Goal: Check status: Check status

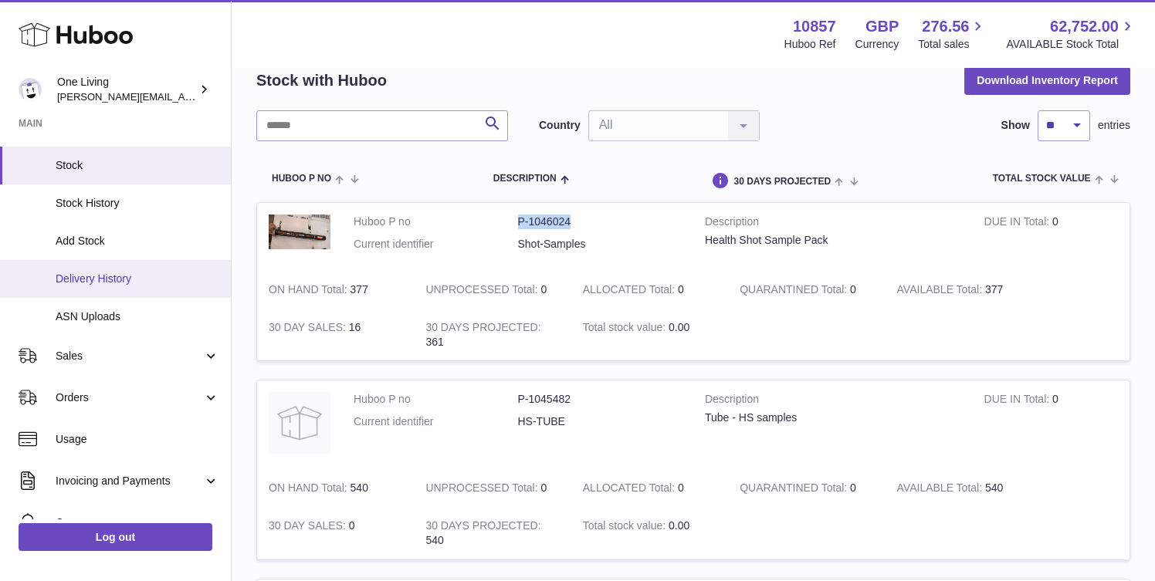
scroll to position [134, 0]
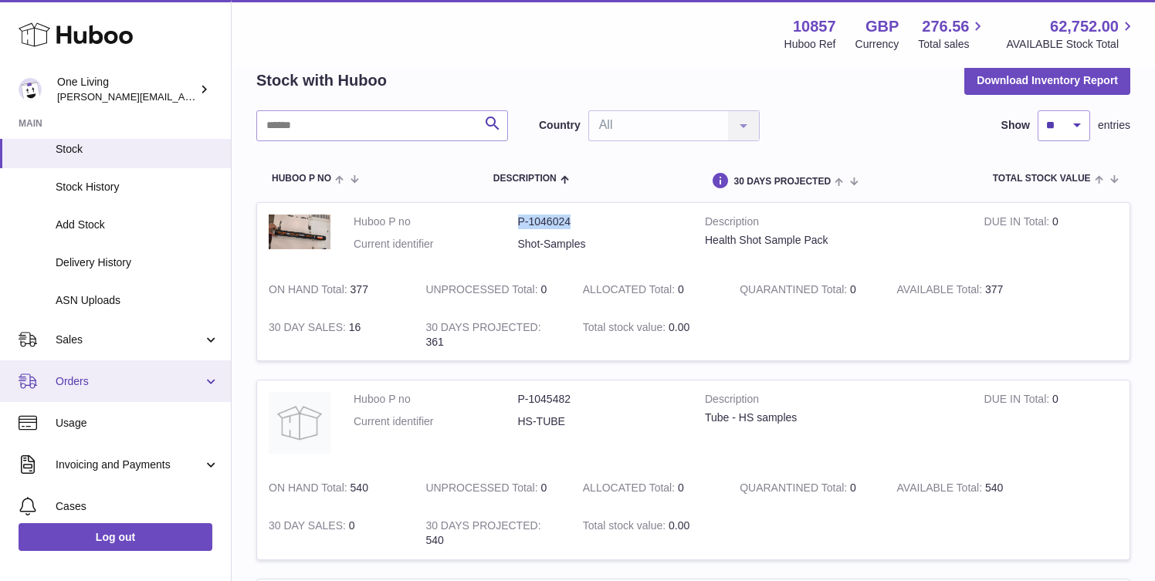
click at [96, 384] on span "Orders" at bounding box center [129, 381] width 147 height 15
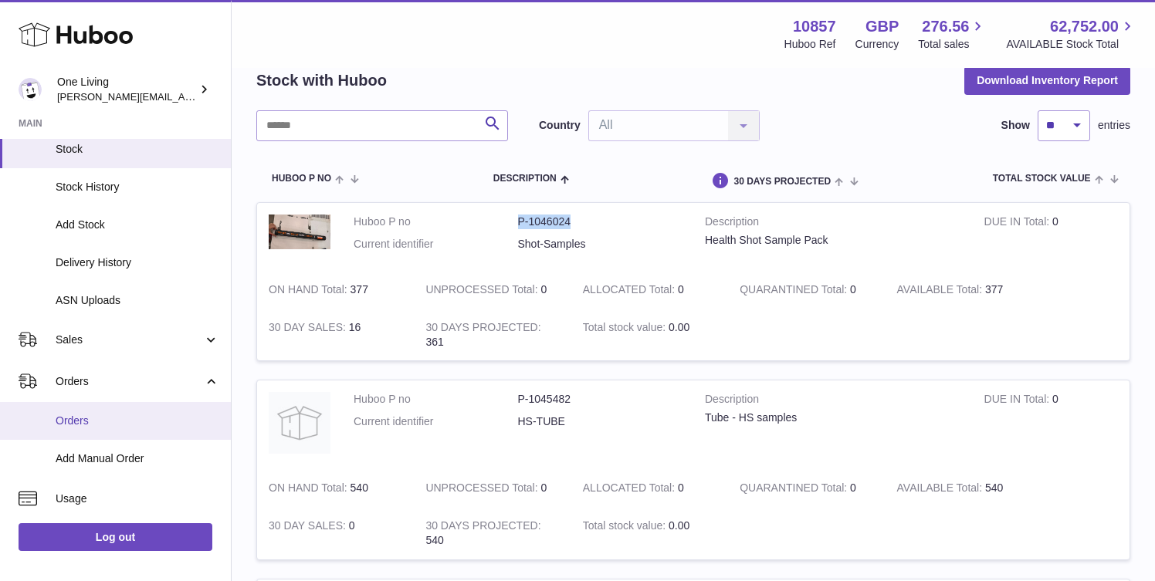
click at [118, 422] on span "Orders" at bounding box center [138, 421] width 164 height 15
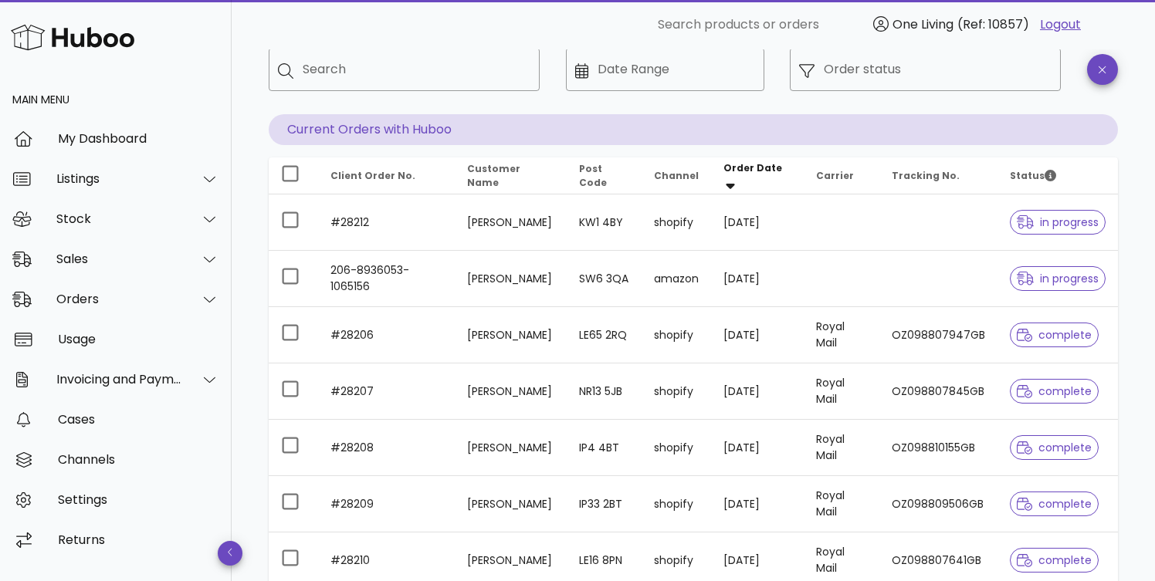
scroll to position [90, 0]
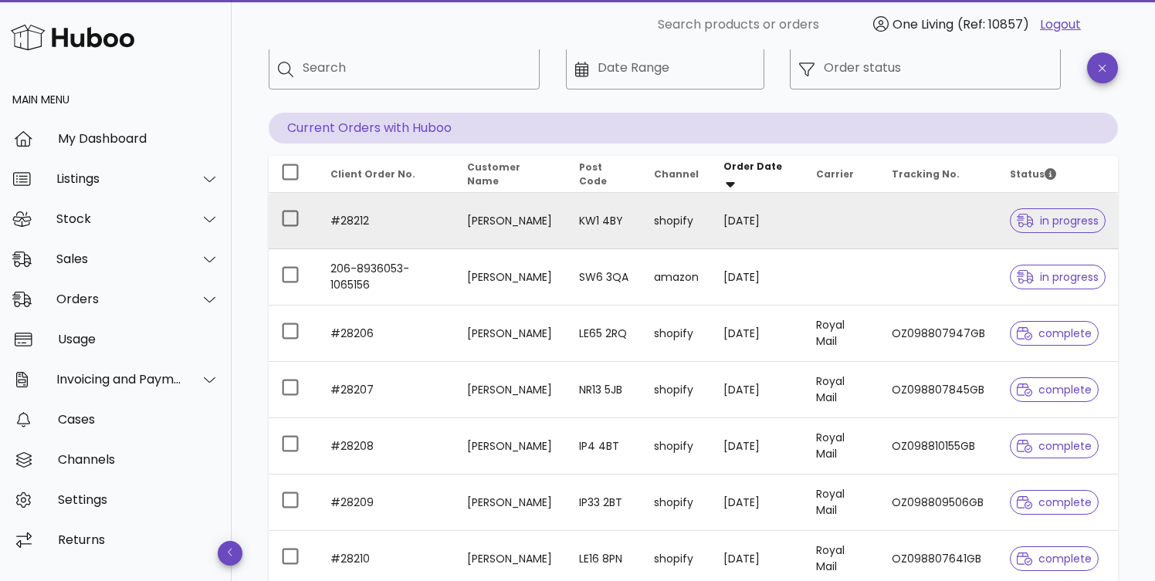
click at [350, 218] on td "#28212" at bounding box center [386, 221] width 137 height 56
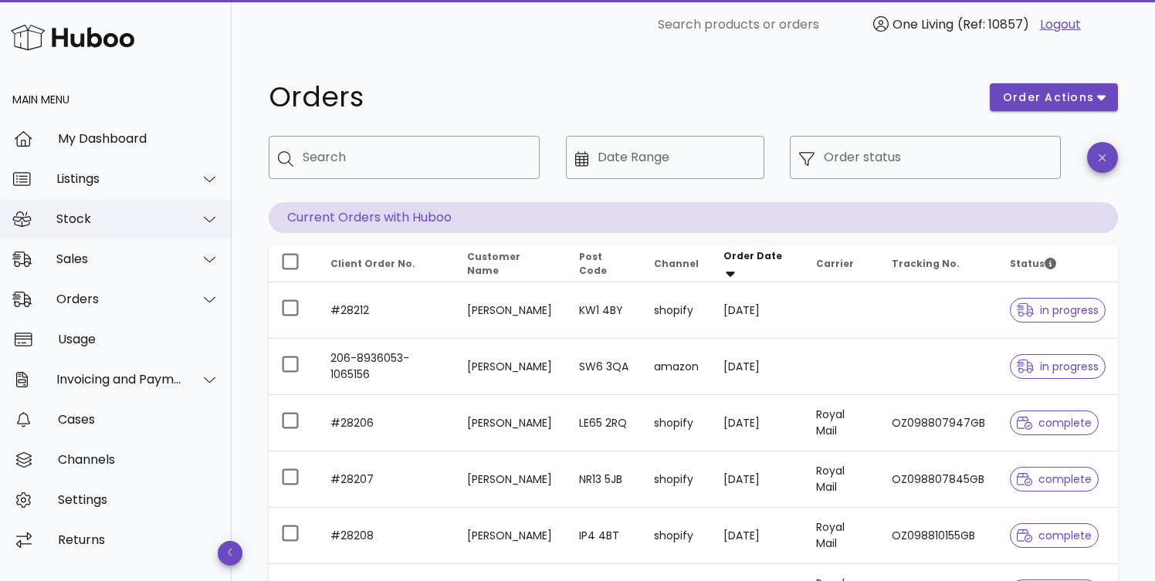
click at [205, 216] on icon at bounding box center [210, 219] width 12 height 14
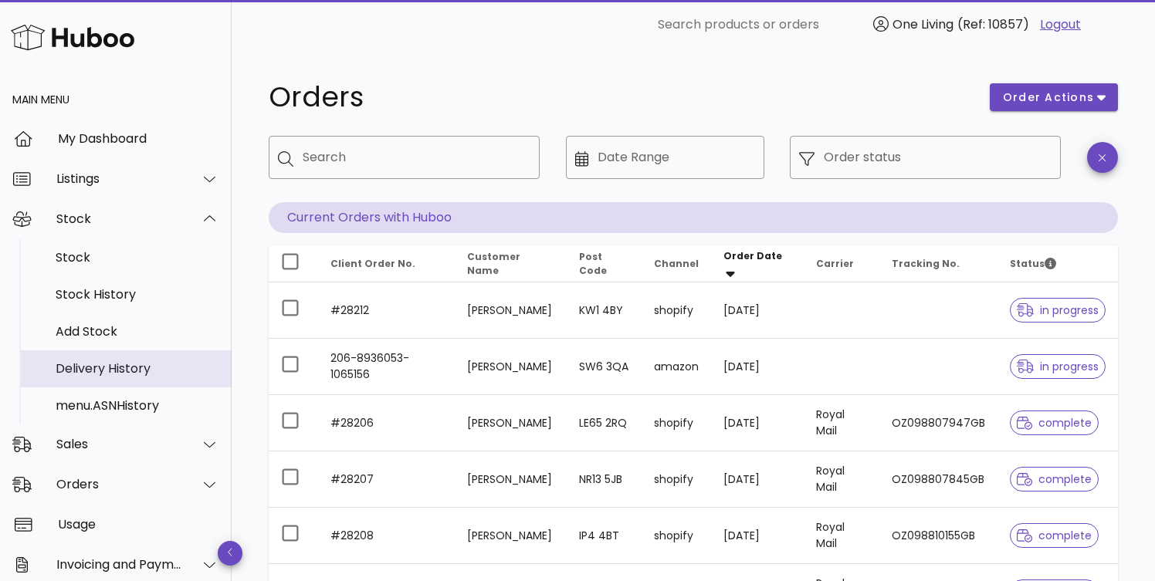
click at [95, 371] on div "Delivery History" at bounding box center [138, 368] width 164 height 15
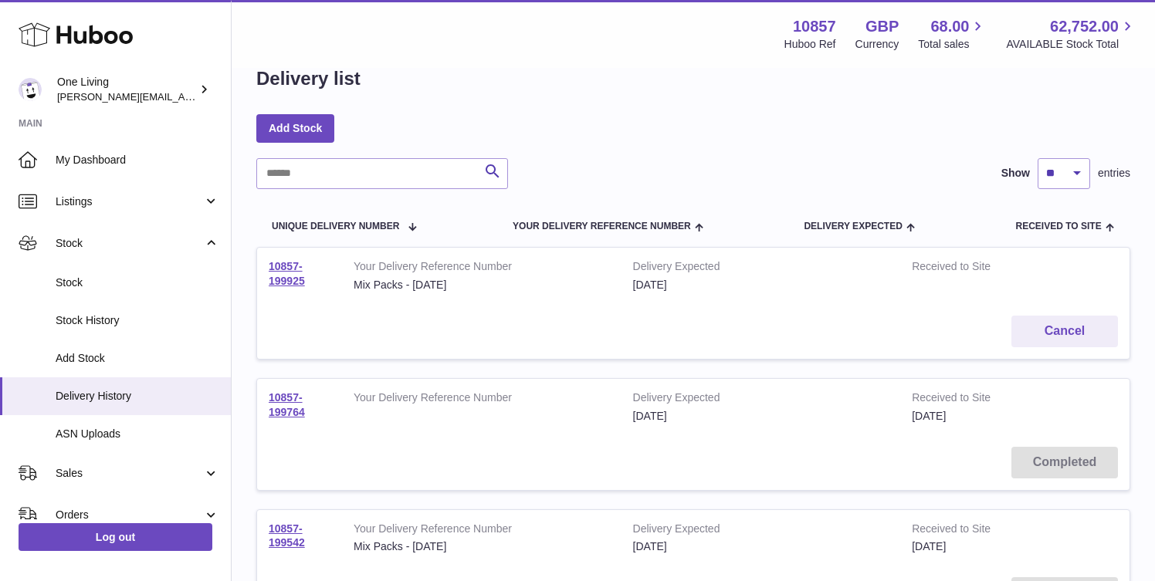
scroll to position [32, 0]
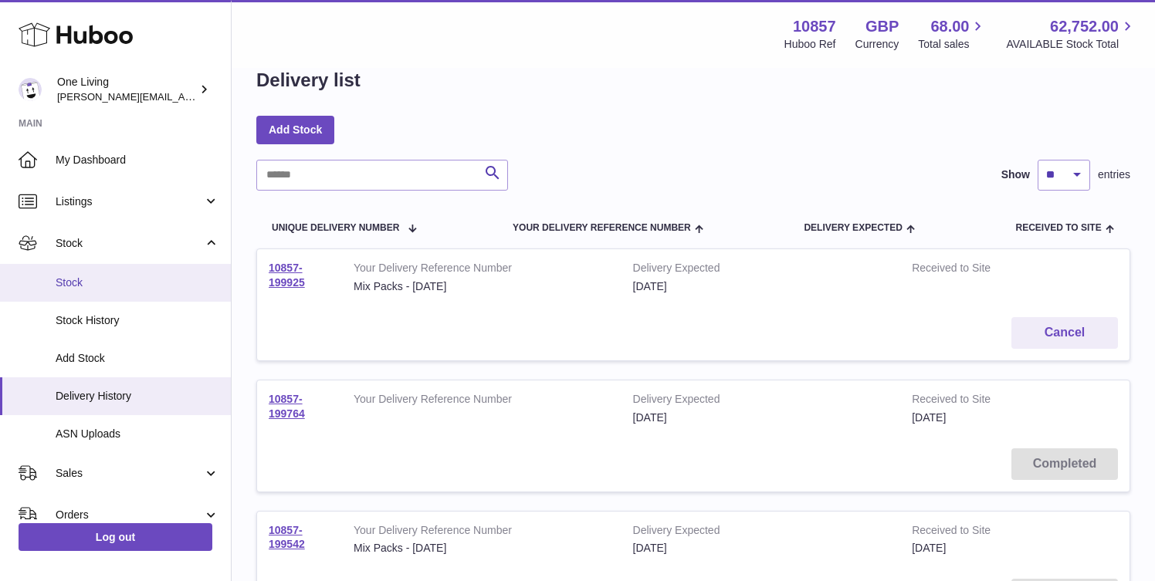
click at [130, 278] on span "Stock" at bounding box center [138, 283] width 164 height 15
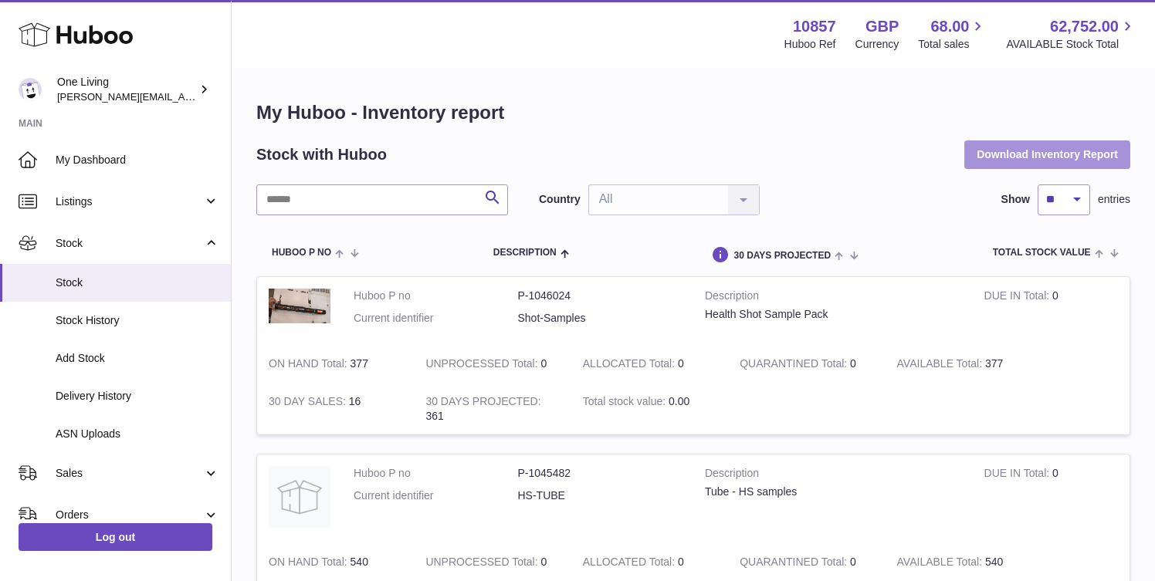
click at [1017, 155] on button "Download Inventory Report" at bounding box center [1047, 155] width 166 height 28
click at [417, 201] on input "text" at bounding box center [382, 200] width 252 height 31
type input "**********"
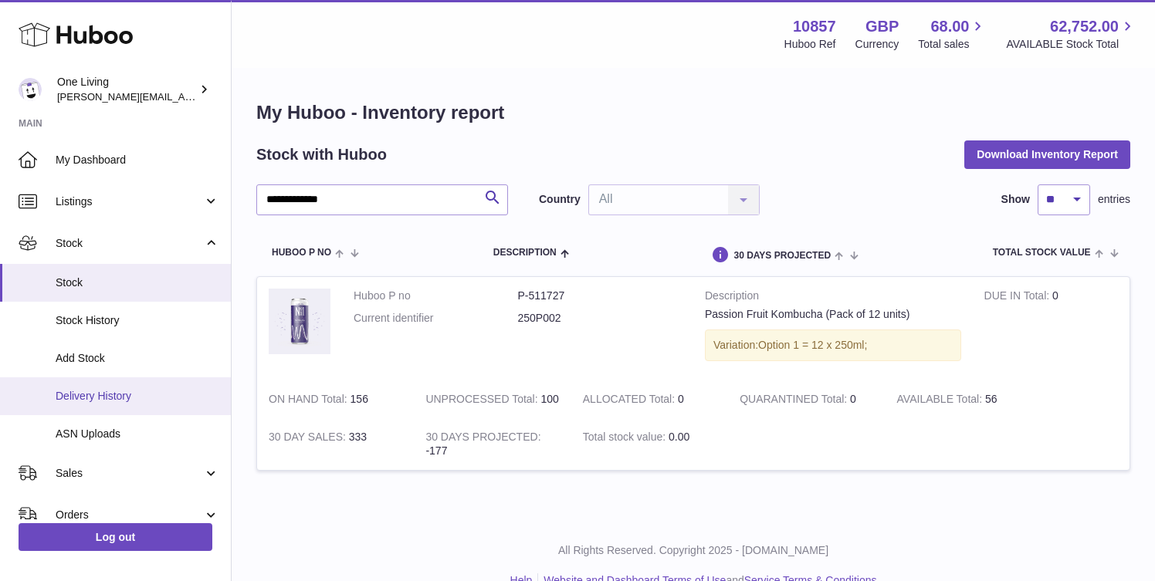
click at [141, 402] on span "Delivery History" at bounding box center [138, 396] width 164 height 15
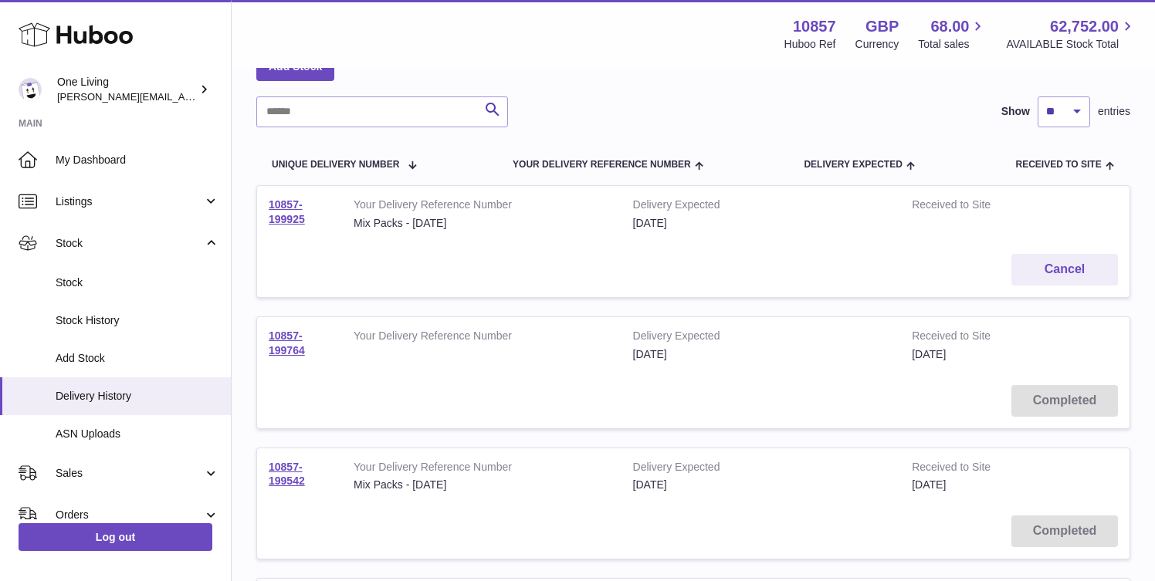
scroll to position [97, 0]
click at [278, 352] on link "10857-199764" at bounding box center [287, 342] width 36 height 27
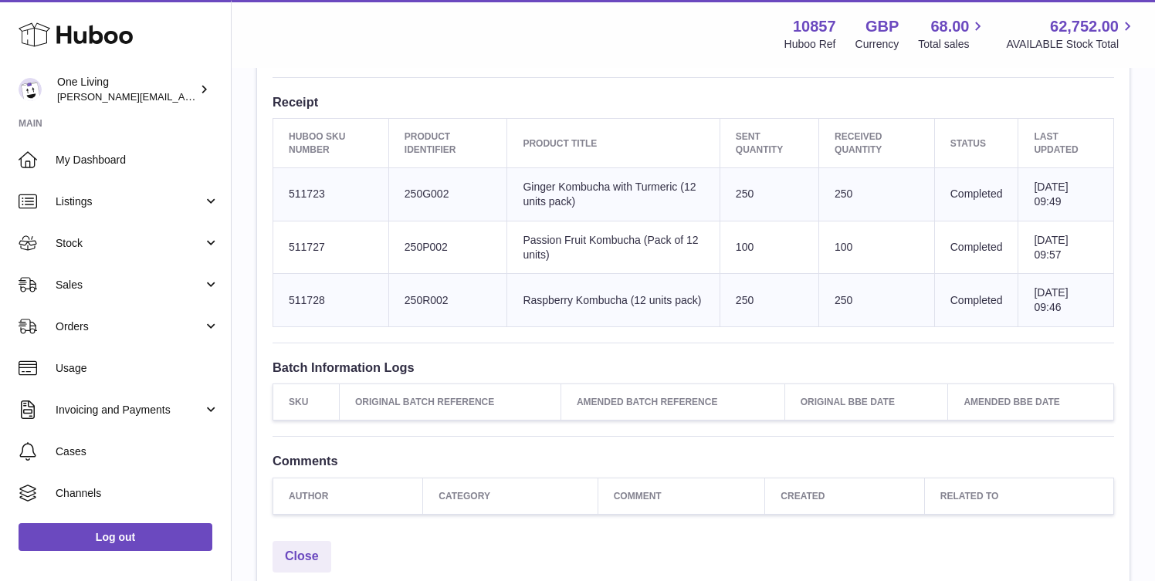
scroll to position [543, 0]
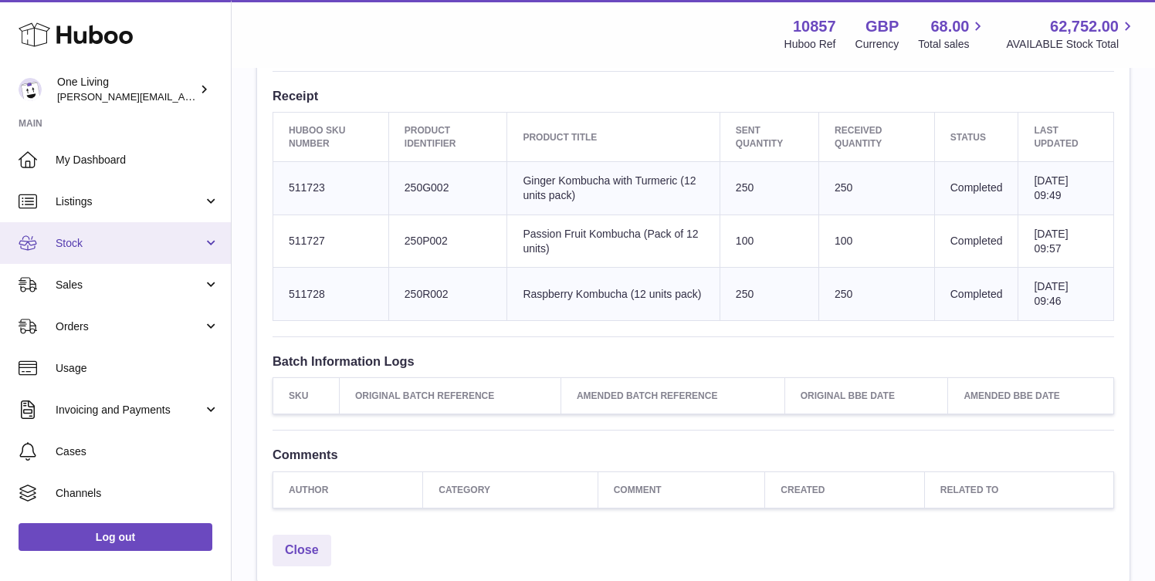
click at [161, 242] on span "Stock" at bounding box center [129, 243] width 147 height 15
